Goal: Task Accomplishment & Management: Manage account settings

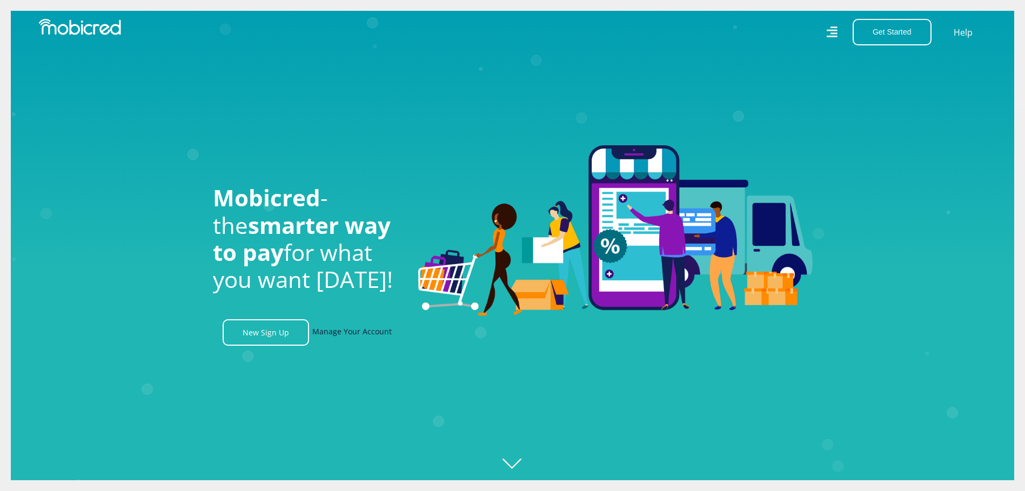
scroll to position [0, 1386]
click at [347, 340] on link "Manage Your Account" at bounding box center [351, 332] width 79 height 26
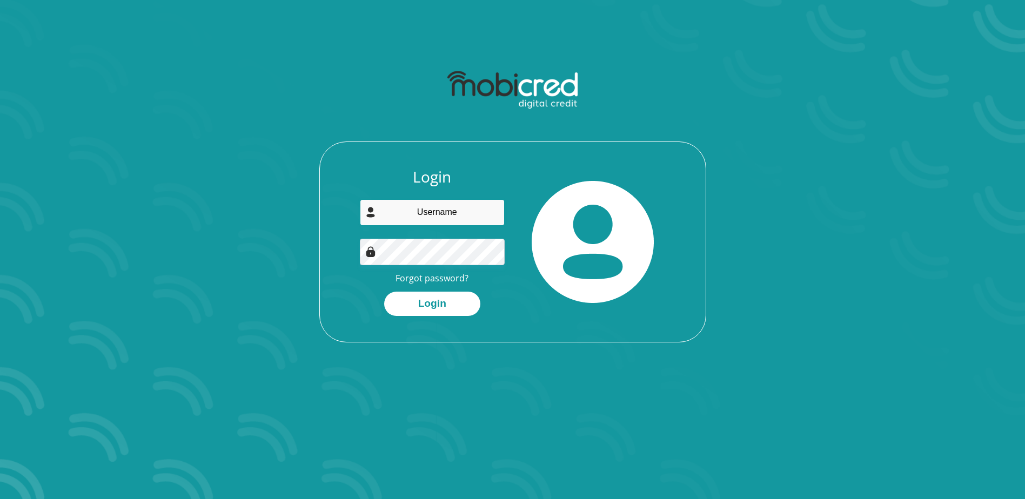
click at [453, 205] on input "email" at bounding box center [432, 212] width 145 height 26
type input "wisemansanele303@gmail.com"
click at [384, 292] on button "Login" at bounding box center [432, 304] width 96 height 24
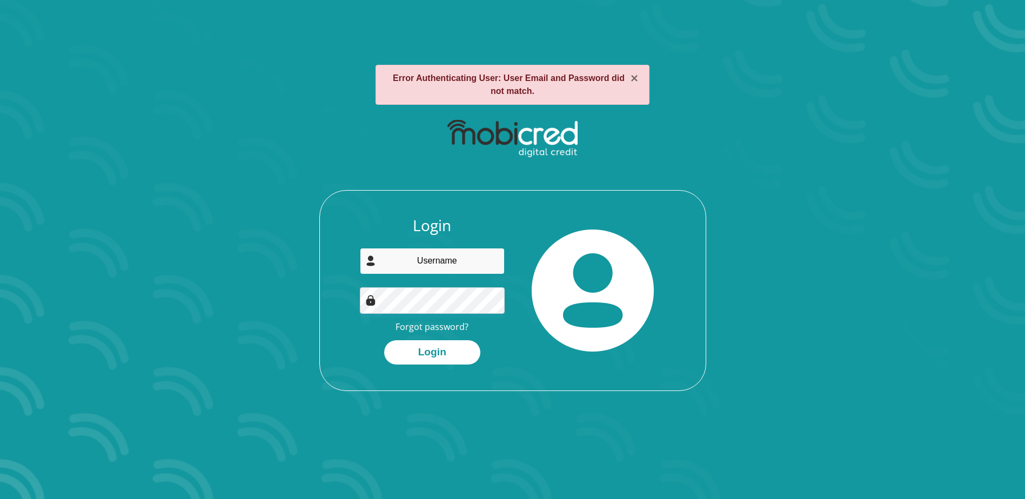
click at [442, 265] on input "email" at bounding box center [432, 261] width 145 height 26
type input "wisemansanele303@gmail.com"
click at [384, 340] on button "Login" at bounding box center [432, 352] width 96 height 24
click at [428, 329] on link "Forgot password?" at bounding box center [431, 327] width 73 height 12
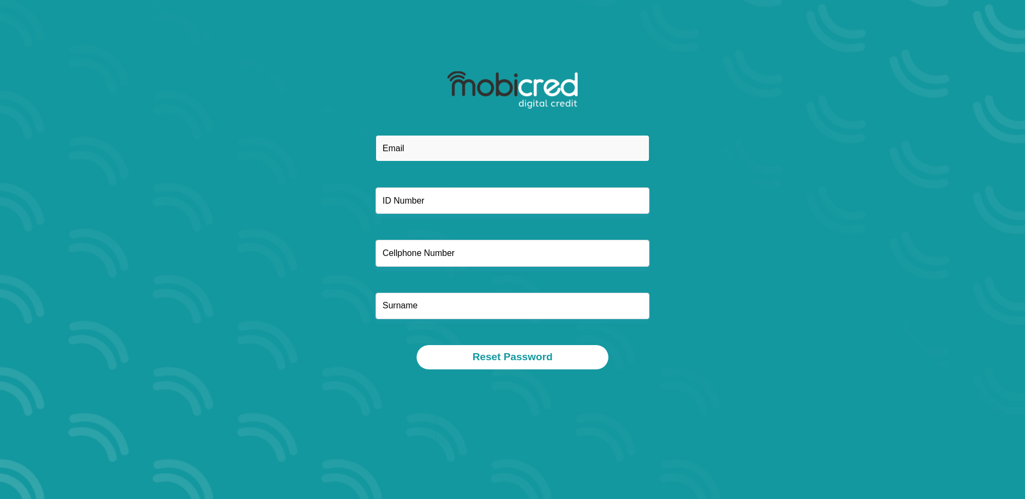
click at [463, 151] on input "email" at bounding box center [512, 148] width 274 height 26
type input "[EMAIL_ADDRESS][DOMAIN_NAME]"
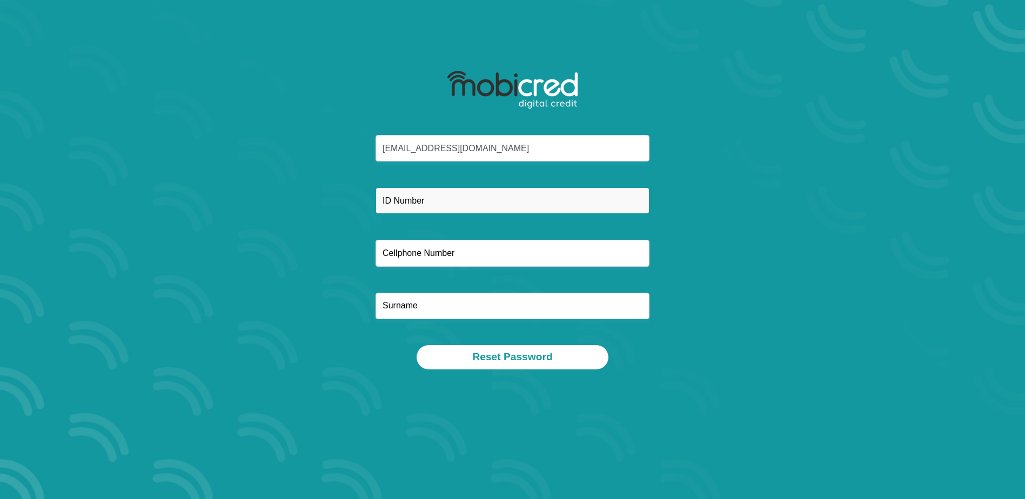
type input "[PERSON_NAME] Holdings"
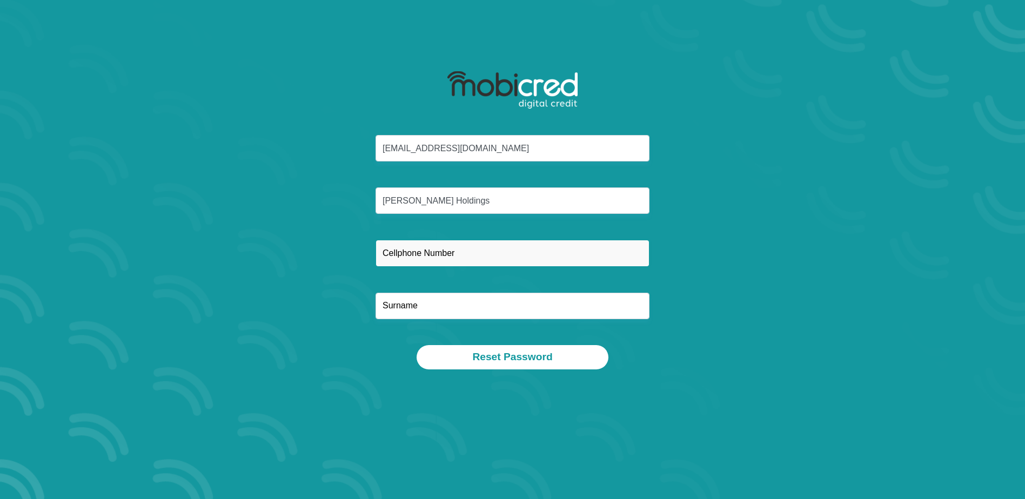
type input "0714801922"
type input "SITHOLE"
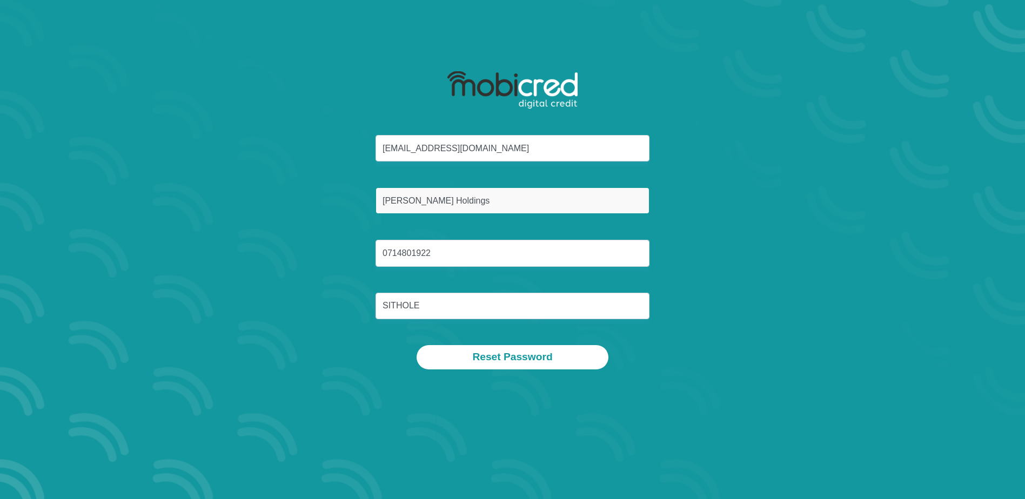
click at [468, 203] on input "Cullinan Holdings" at bounding box center [512, 200] width 274 height 26
type input "9806185602084"
click at [417, 345] on button "Reset Password" at bounding box center [512, 357] width 191 height 24
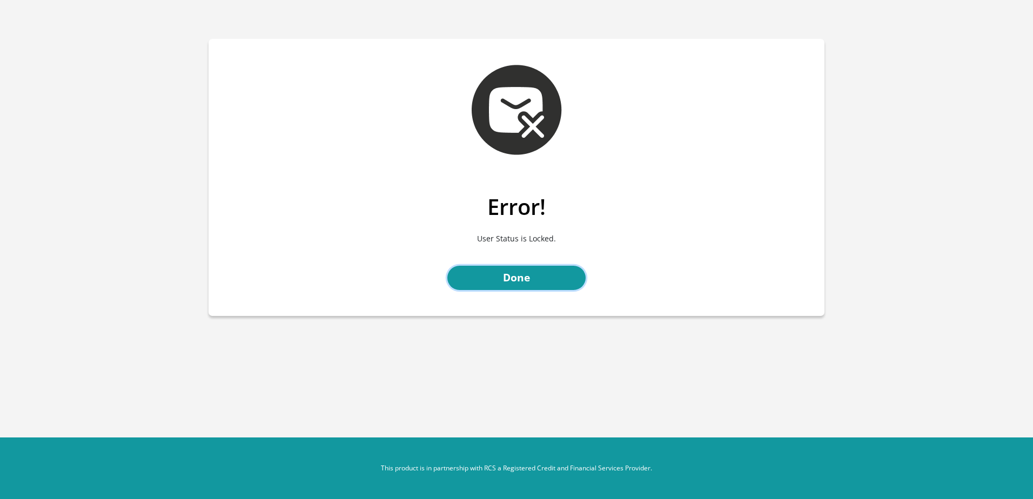
click at [515, 290] on div "Error! User Status is Locked. Done" at bounding box center [517, 255] width 616 height 122
click at [525, 285] on link "Done" at bounding box center [516, 278] width 138 height 24
